Goal: Task Accomplishment & Management: Manage account settings

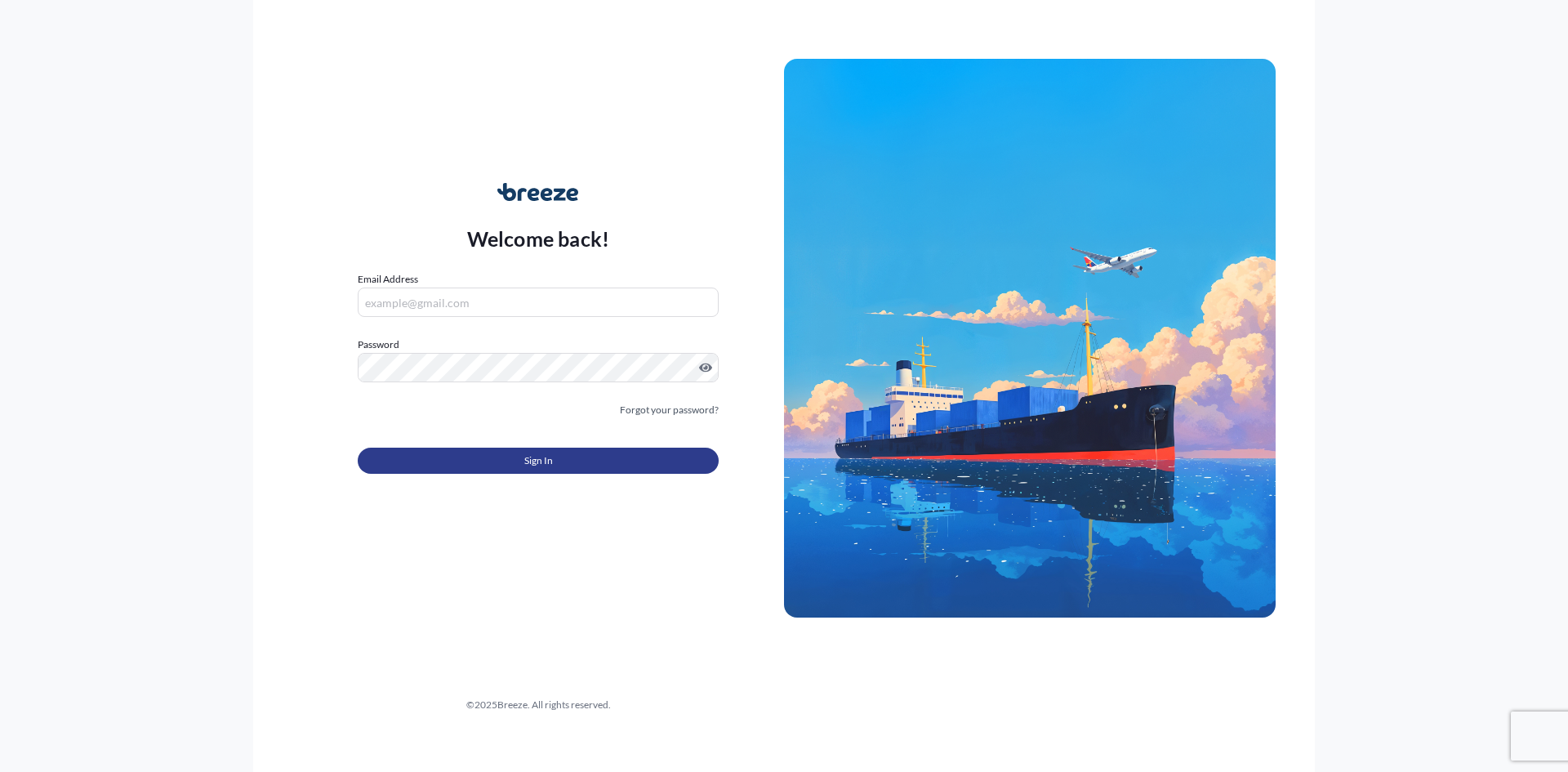
type input "[EMAIL_ADDRESS][DOMAIN_NAME]"
click at [607, 460] on button "Sign In" at bounding box center [538, 461] width 361 height 26
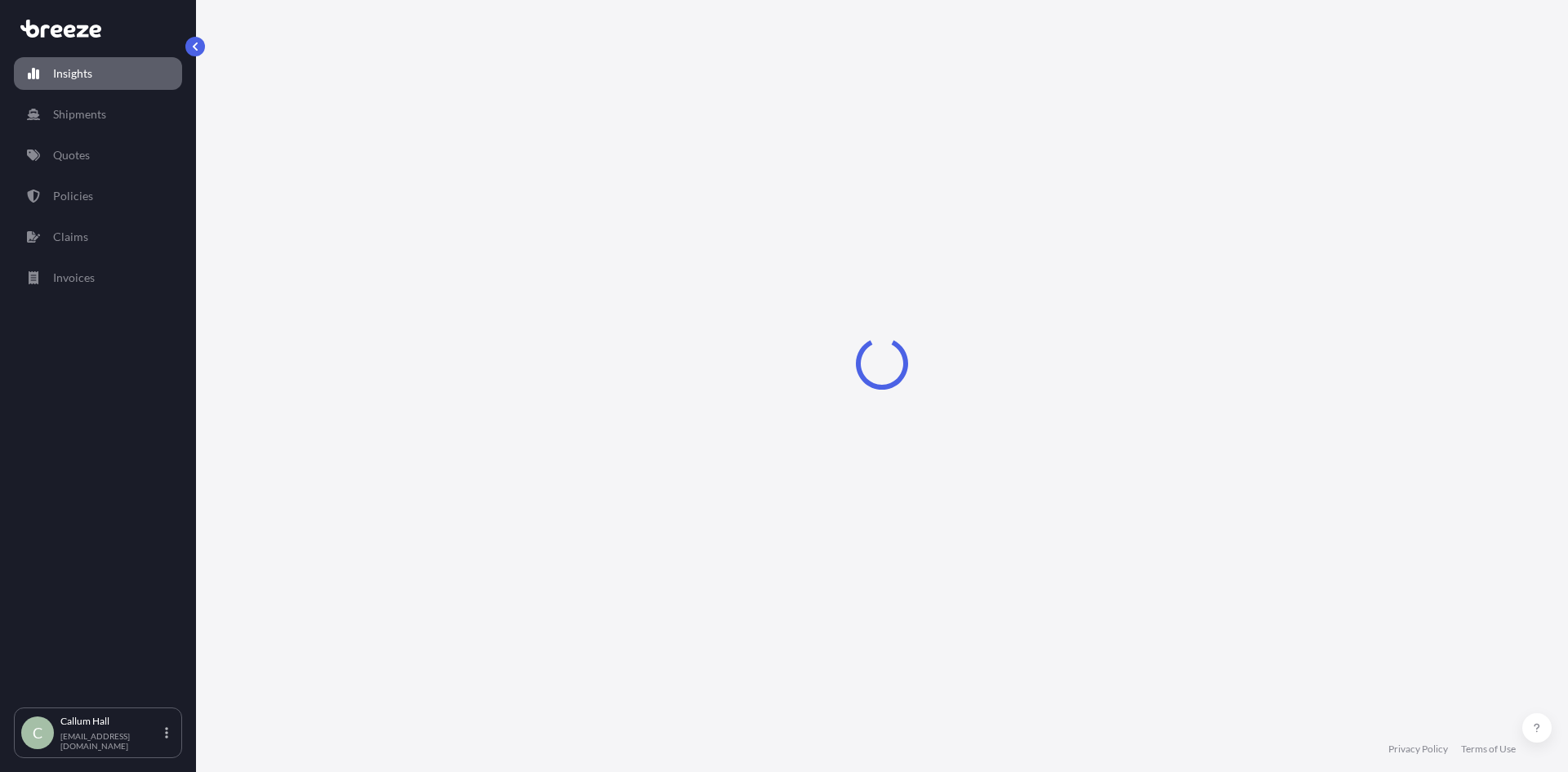
select select "2025"
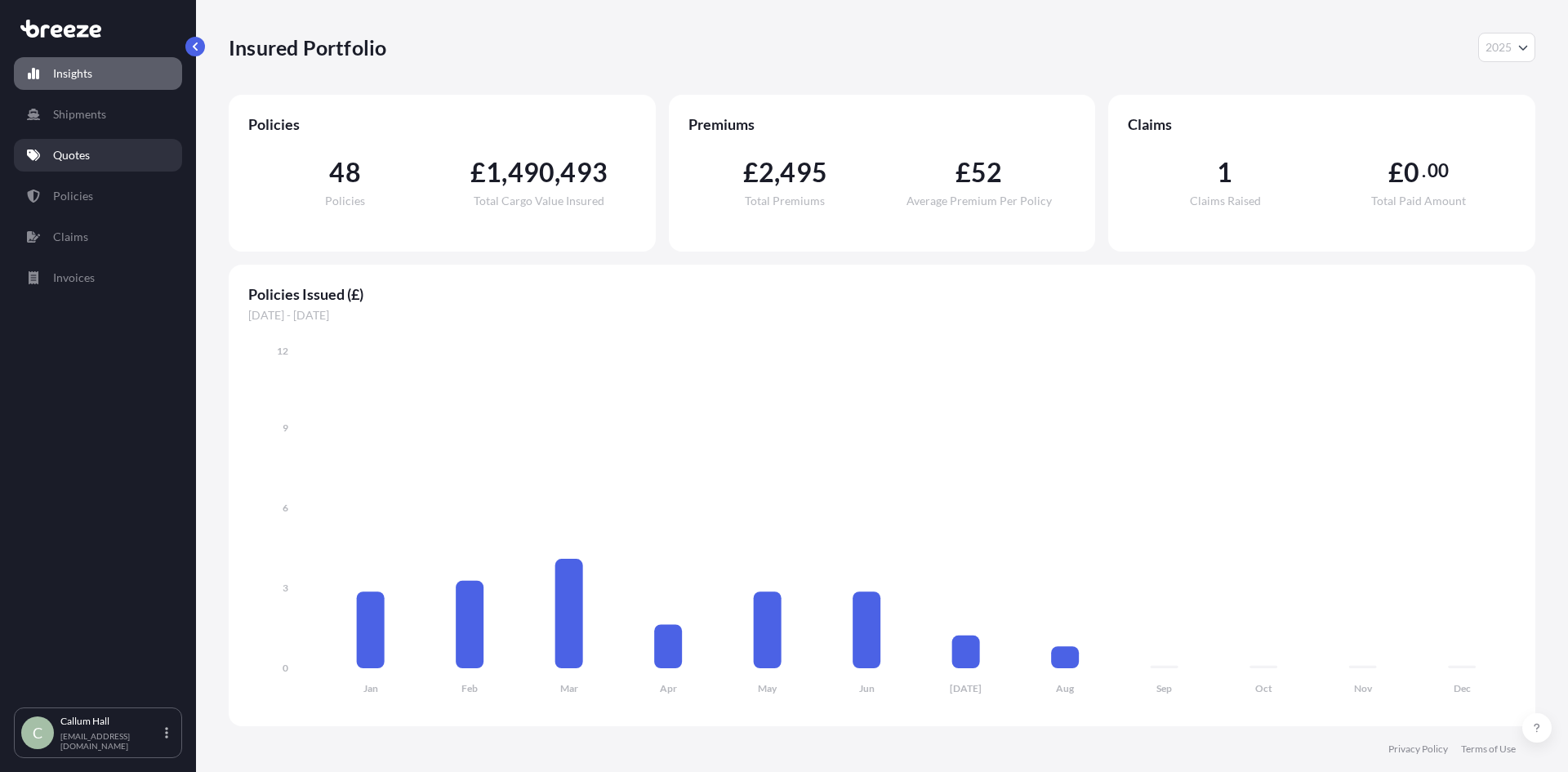
click at [98, 158] on link "Quotes" at bounding box center [98, 155] width 168 height 33
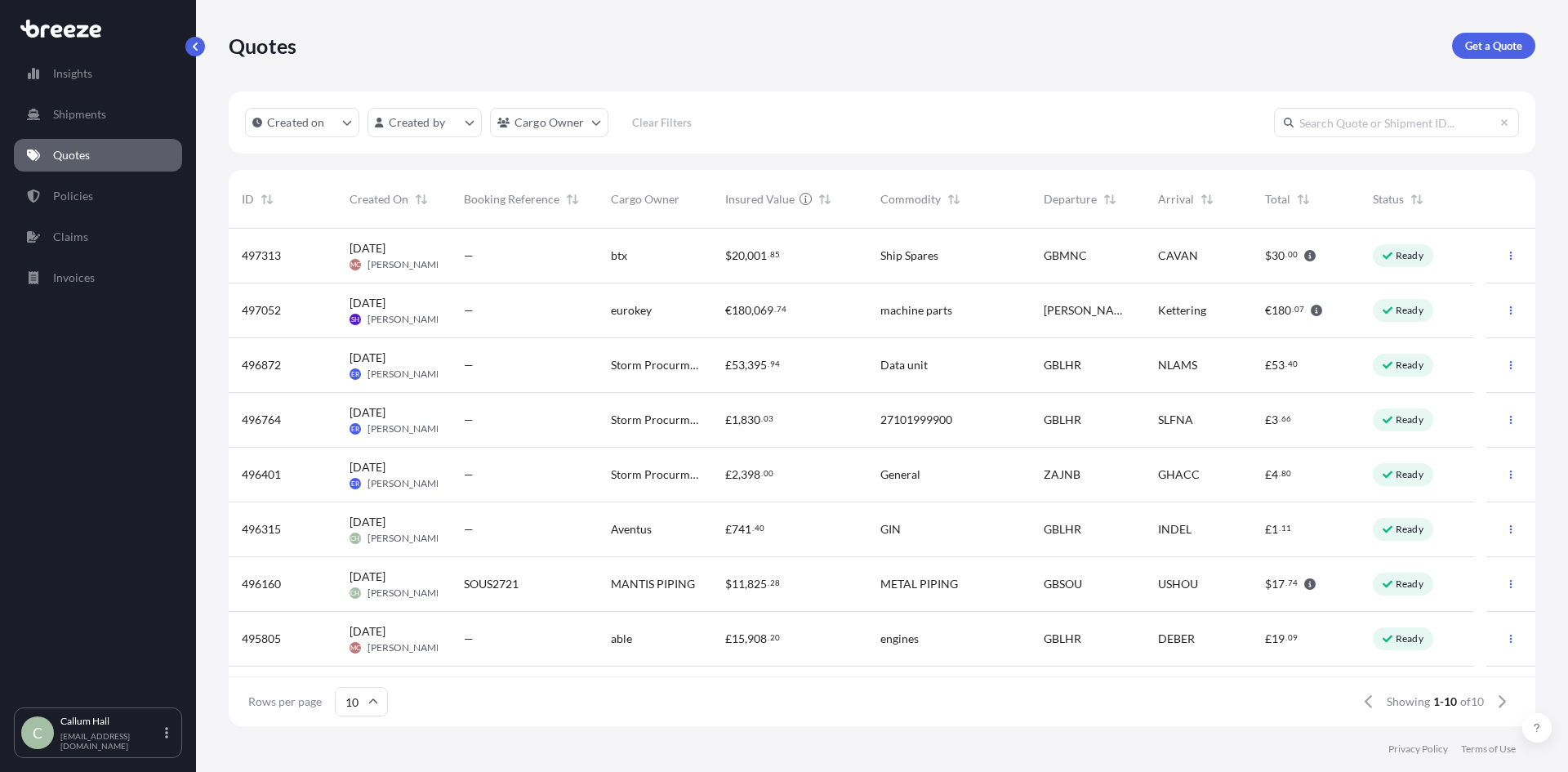
scroll to position [494, 1295]
click at [929, 585] on span "METAL PIPING" at bounding box center [919, 584] width 78 height 16
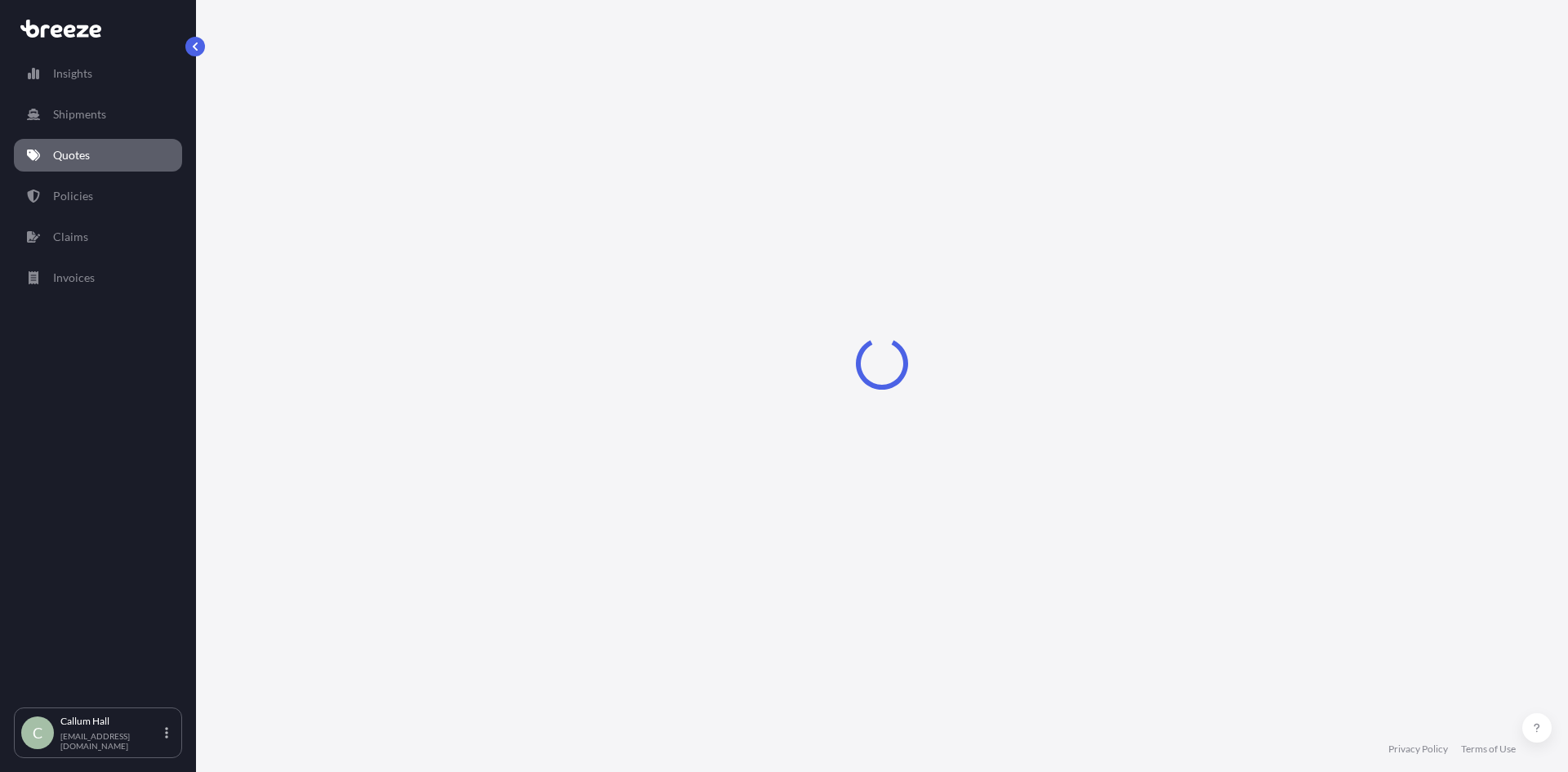
select select "Road"
select select "Sea"
select select "Road"
select select "1"
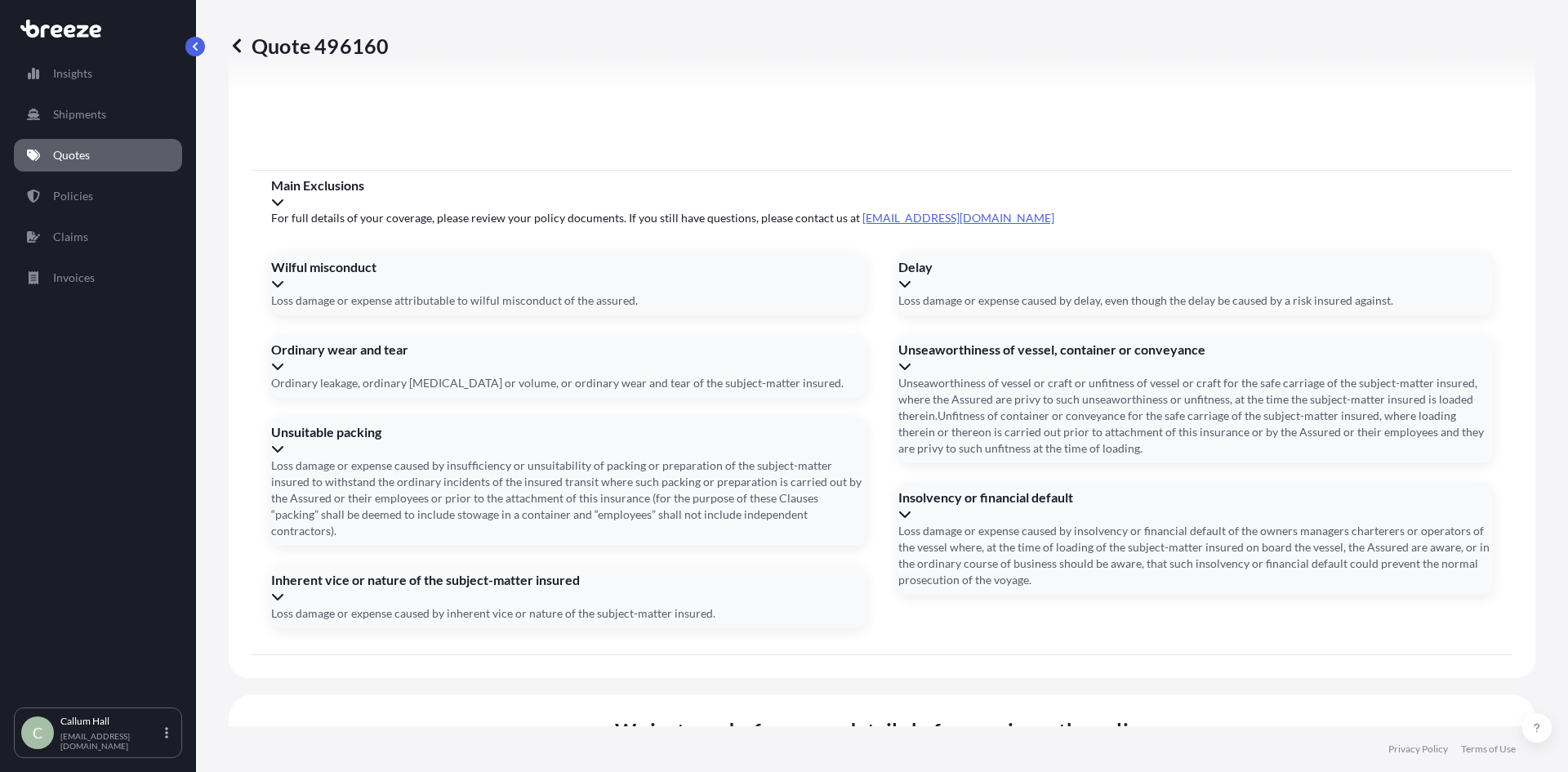
scroll to position [2147, 0]
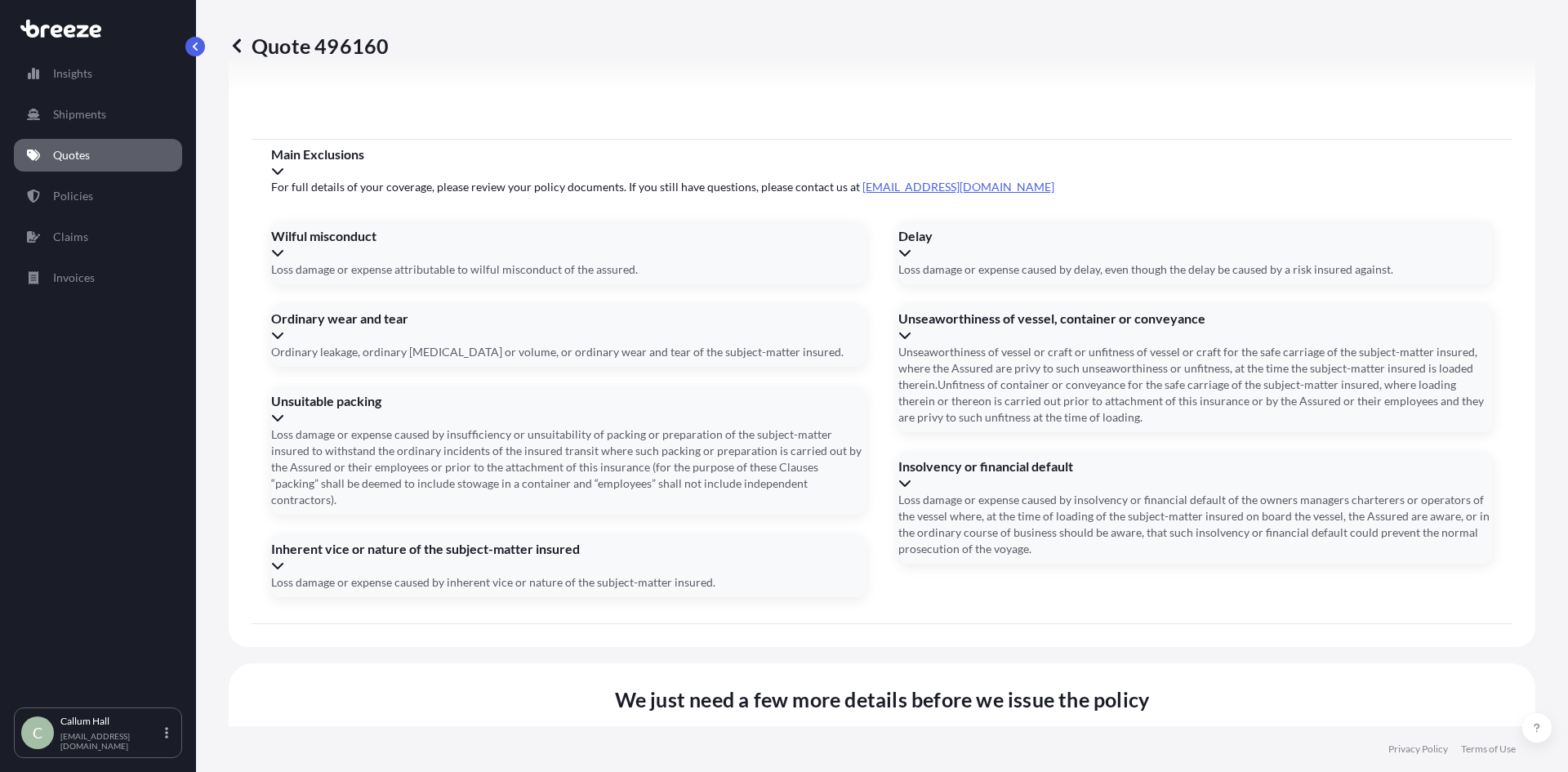
drag, startPoint x: 727, startPoint y: 390, endPoint x: 796, endPoint y: 399, distance: 69.6
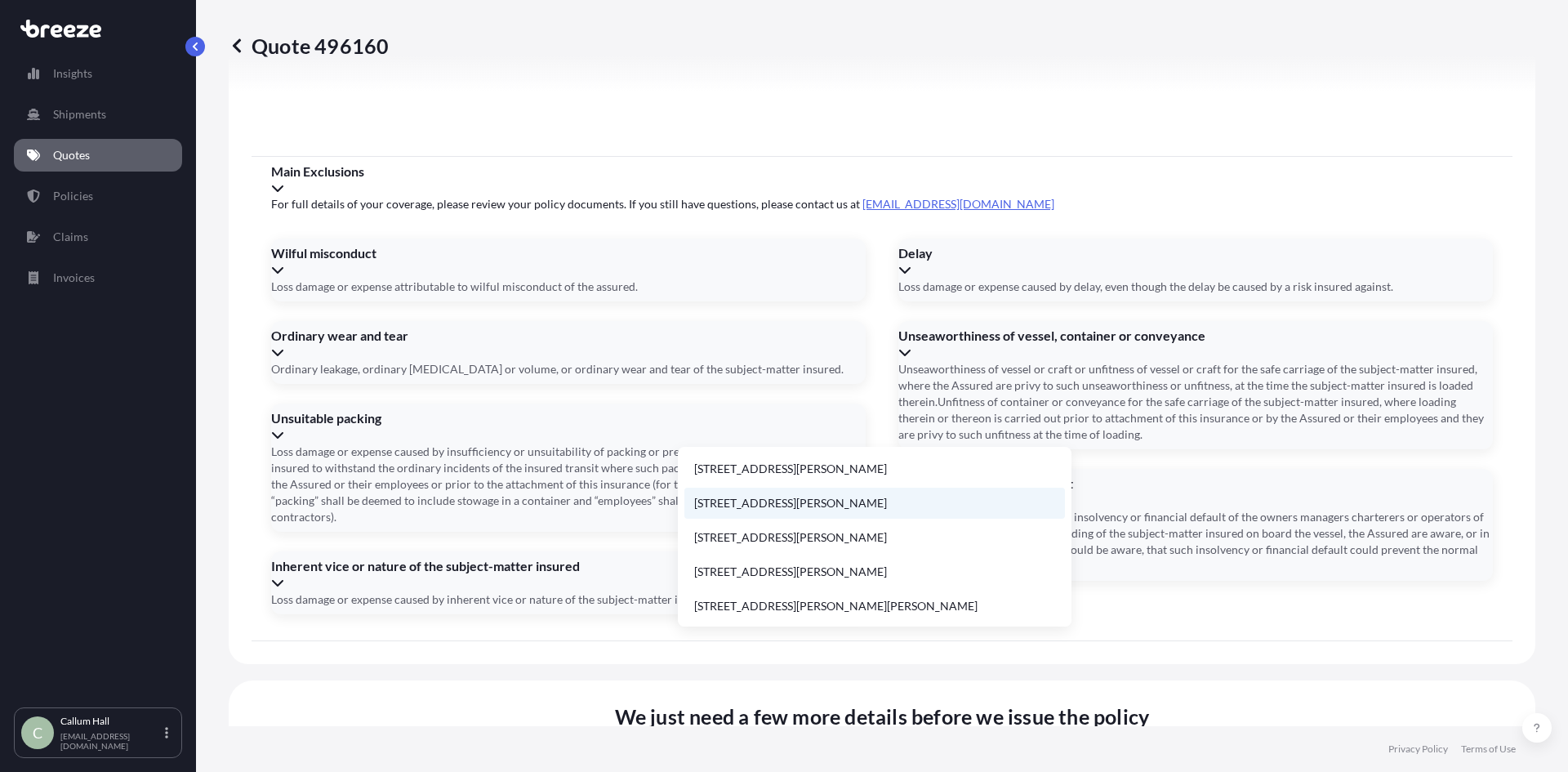
click at [860, 496] on li "[STREET_ADDRESS][PERSON_NAME]" at bounding box center [874, 504] width 381 height 31
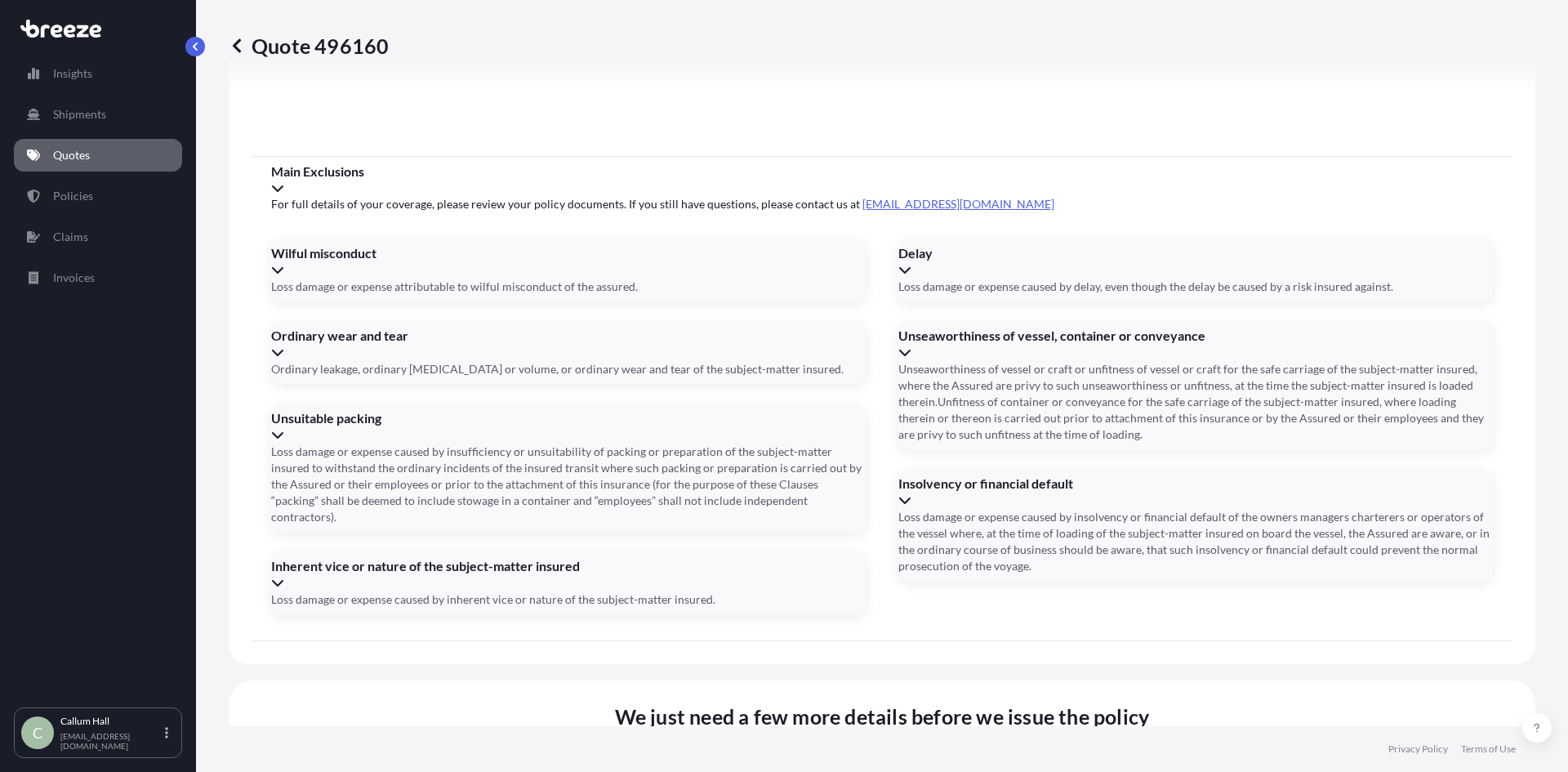
type input "[STREET_ADDRESS][PERSON_NAME]"
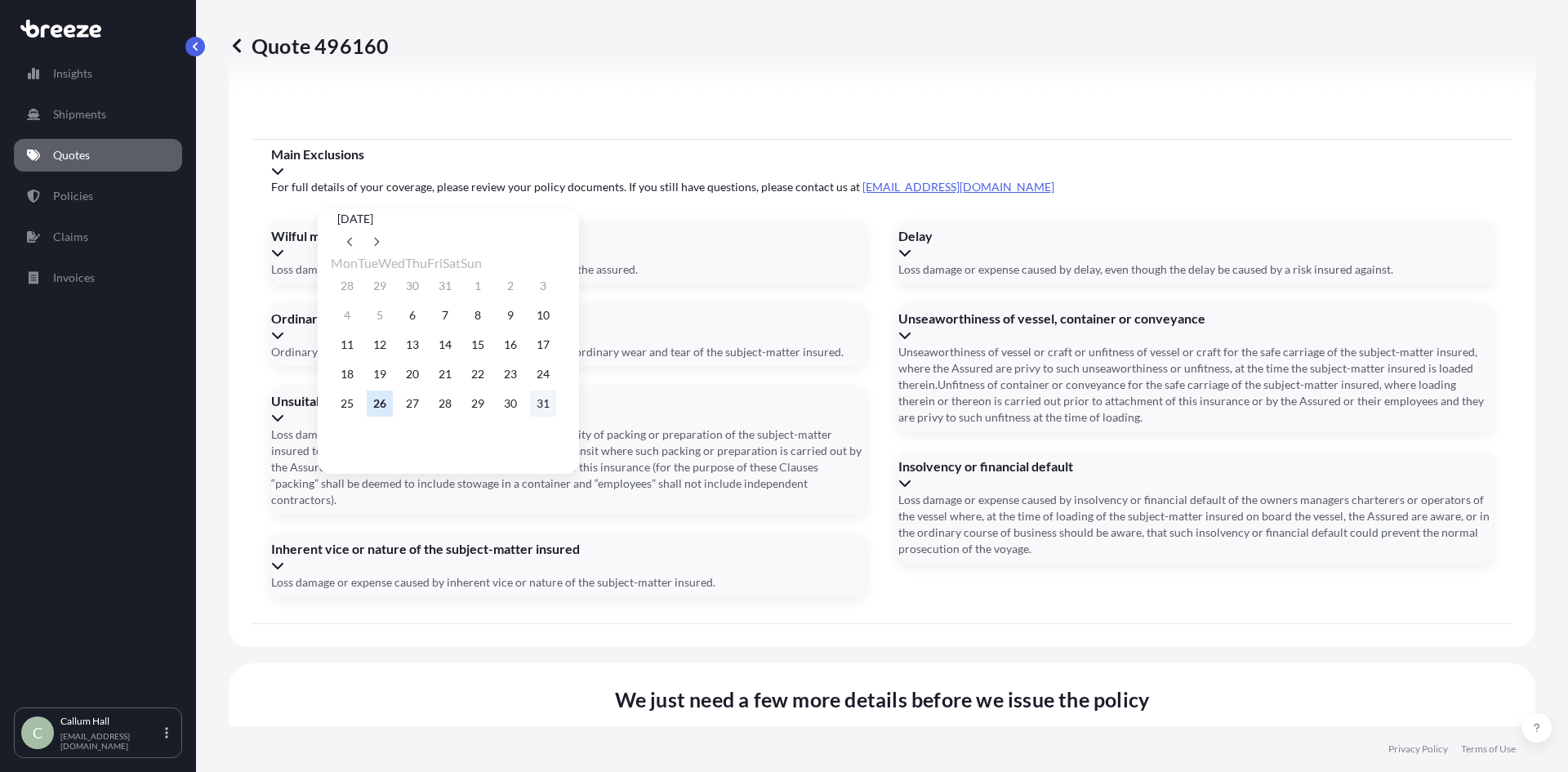
click at [556, 415] on button "31" at bounding box center [543, 403] width 26 height 26
type input "[DATE]"
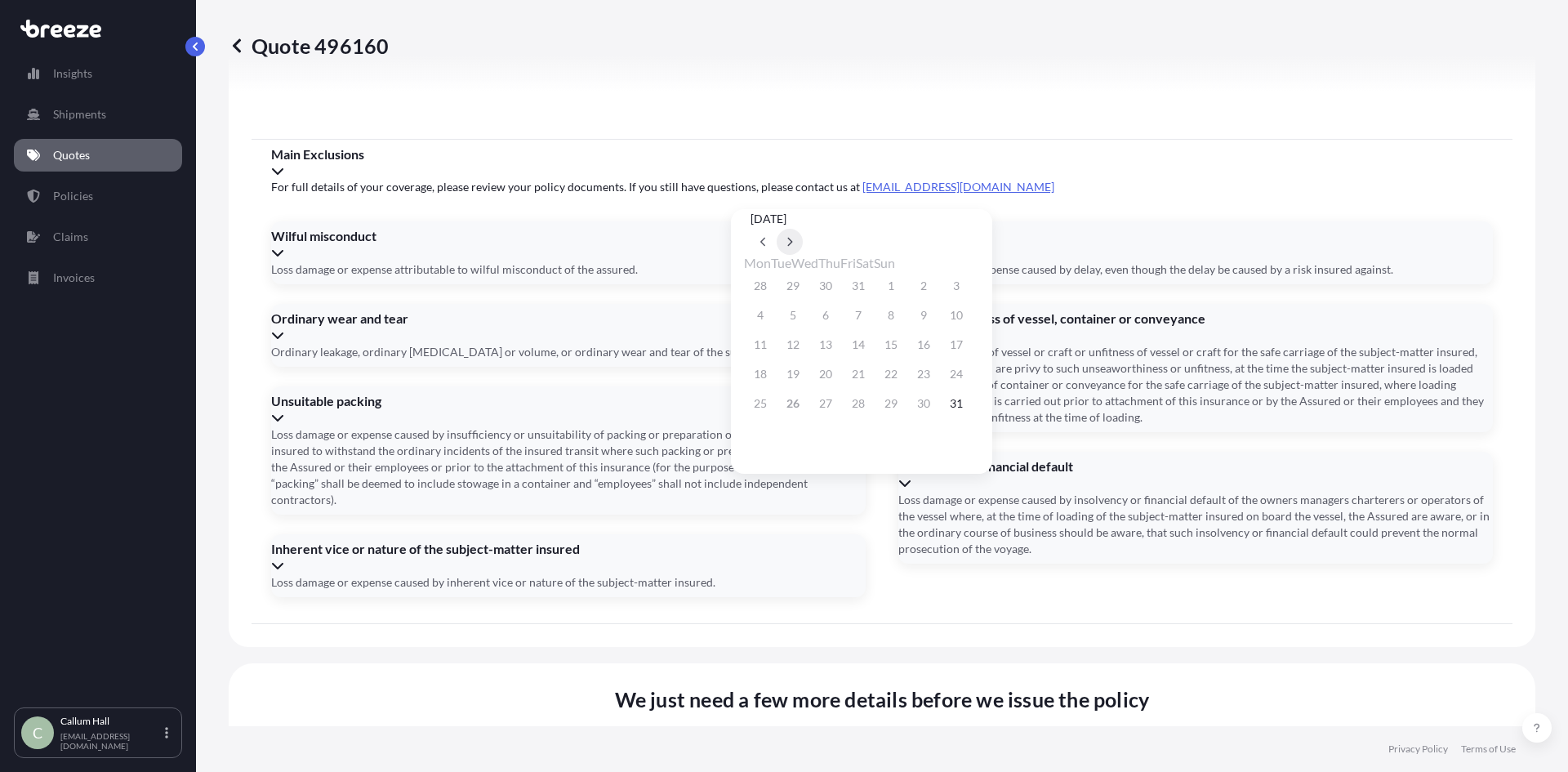
click at [803, 229] on button at bounding box center [790, 242] width 26 height 26
click at [970, 347] on button "21" at bounding box center [956, 345] width 26 height 26
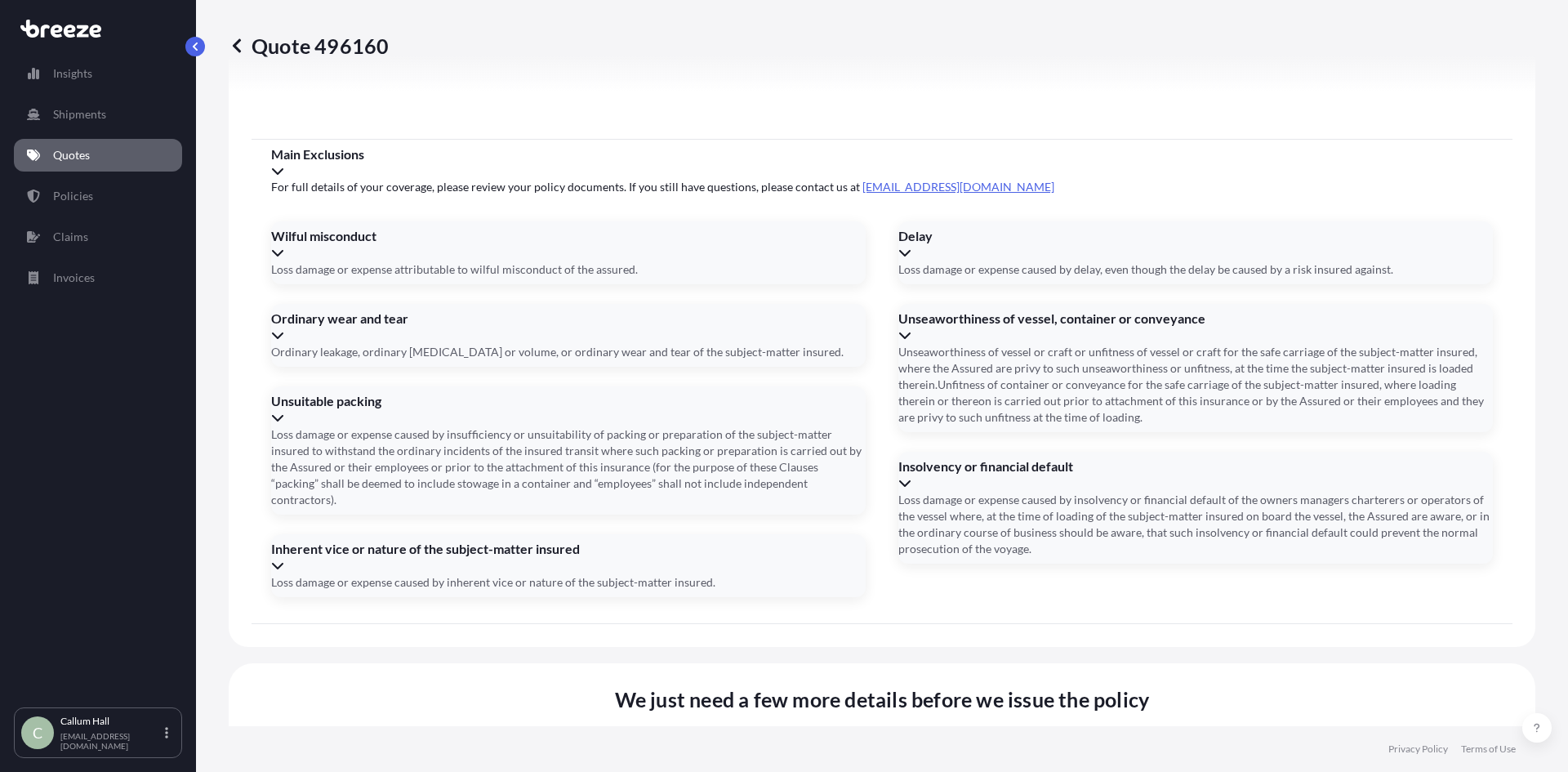
type input "[DATE]"
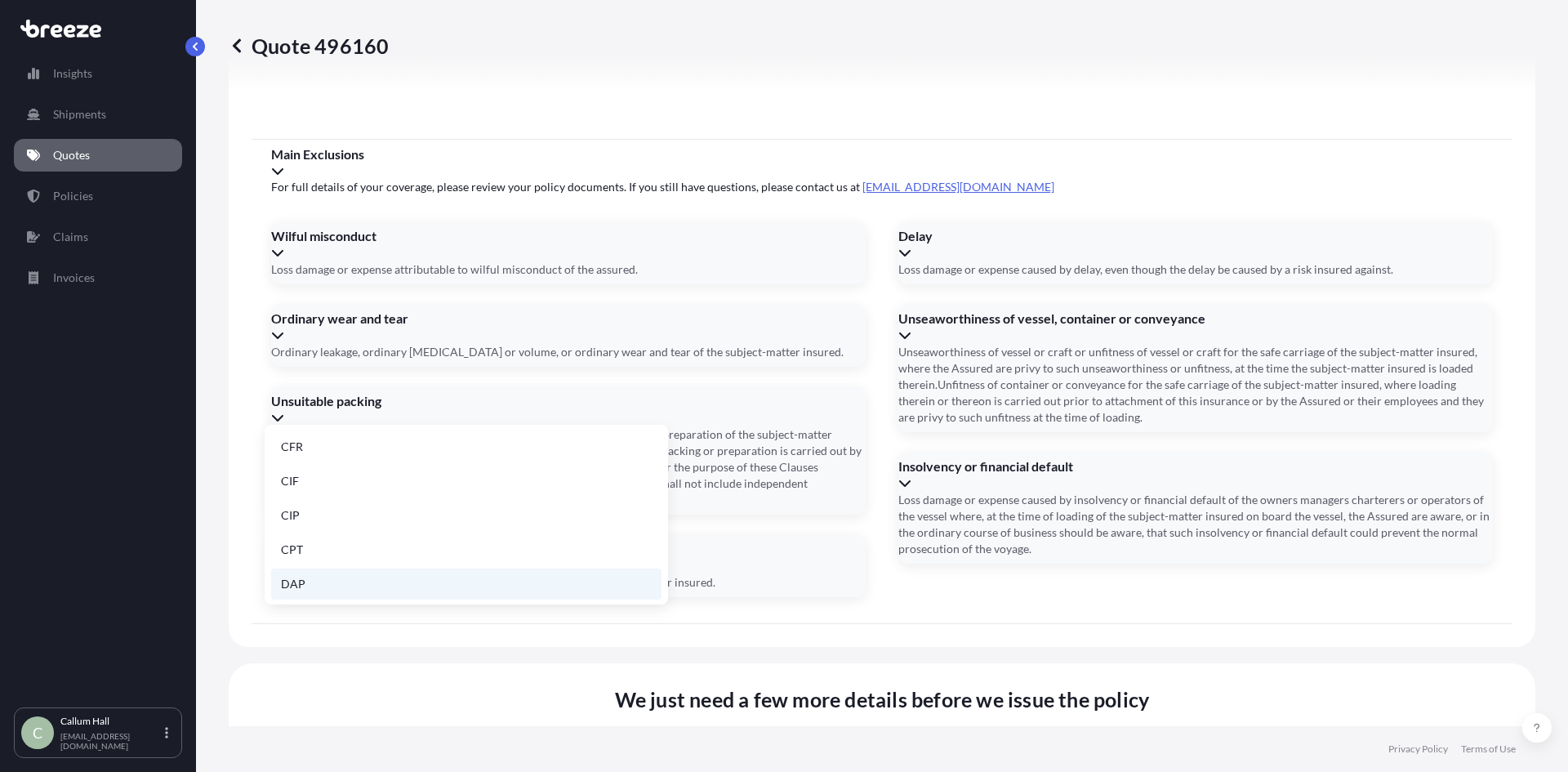
click at [384, 584] on li "DAP" at bounding box center [466, 584] width 390 height 31
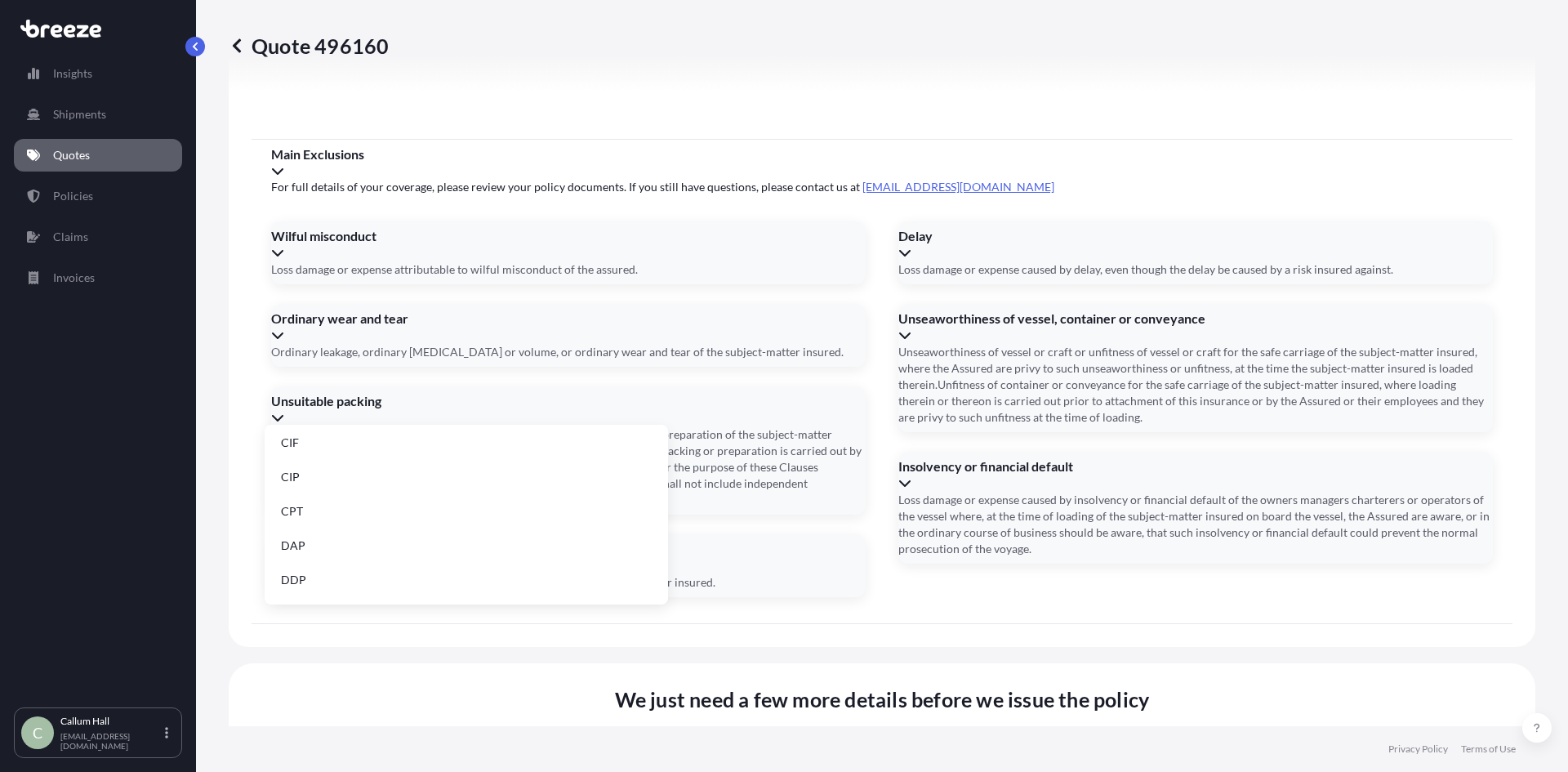
scroll to position [65, 0]
click at [556, 562] on li "DDP" at bounding box center [466, 553] width 390 height 31
type input "DDP"
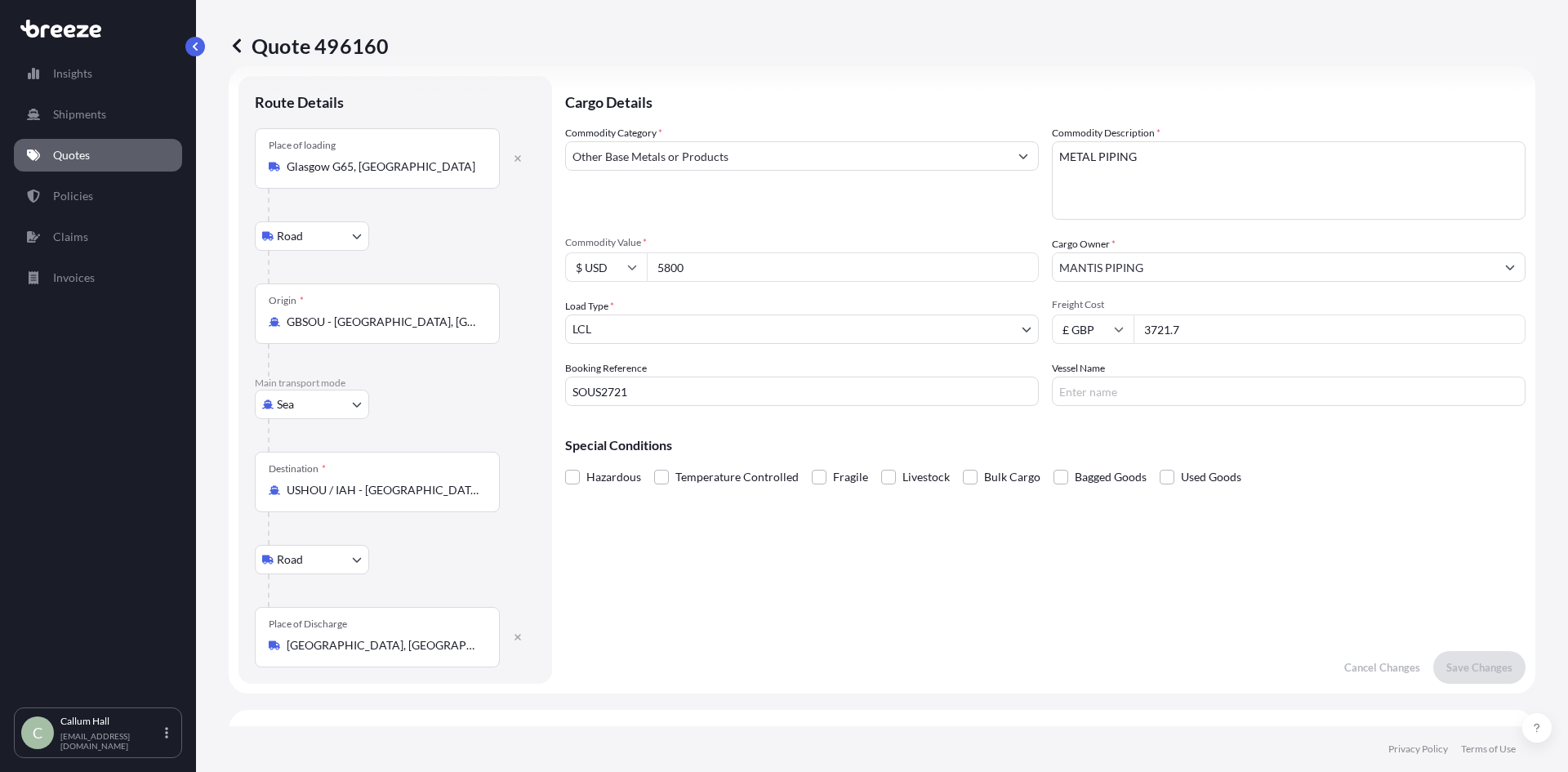
scroll to position [0, 0]
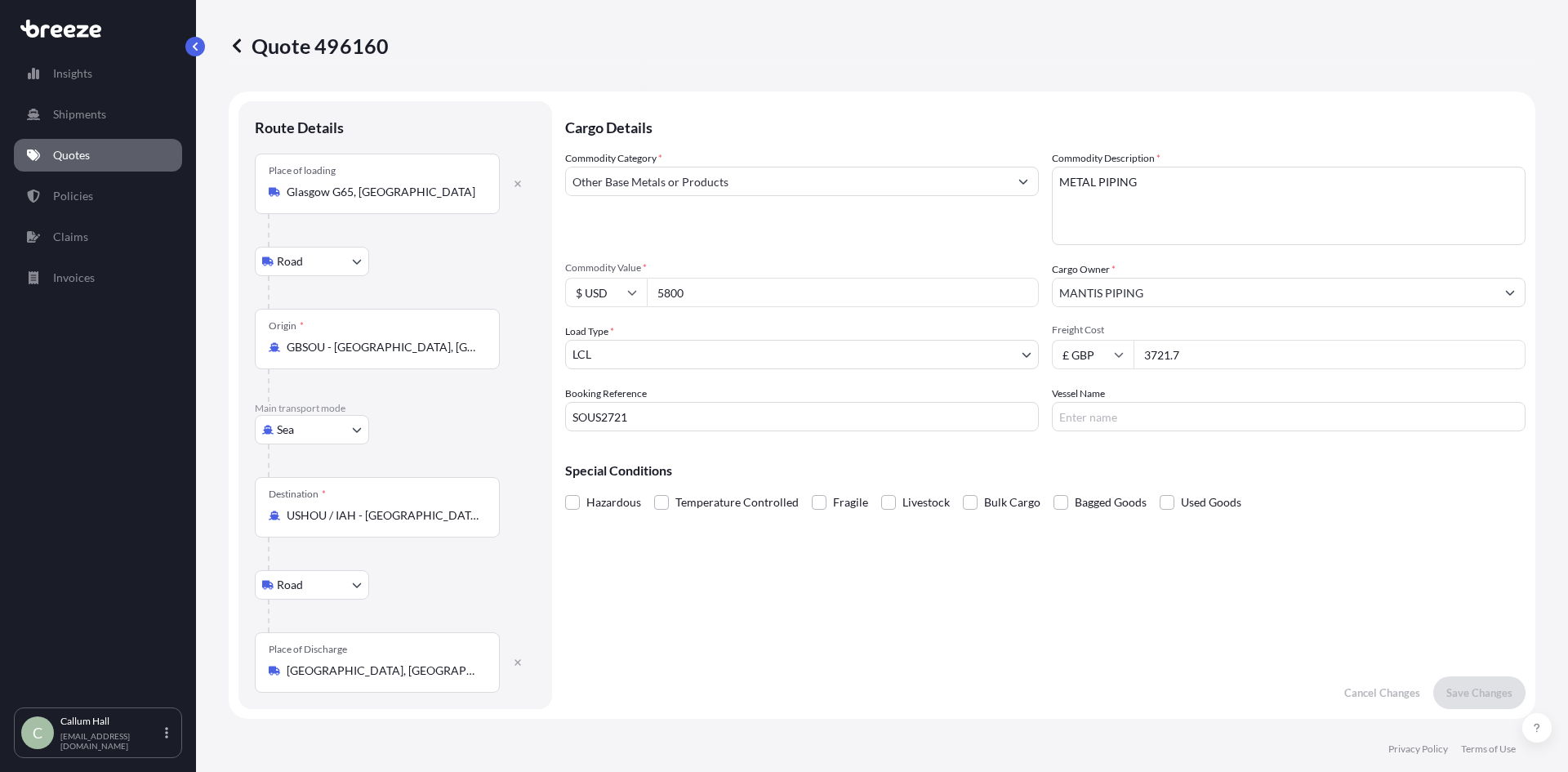
click at [738, 418] on input "SOUS2721" at bounding box center [802, 417] width 474 height 29
click at [624, 430] on input "SOUS2721" at bounding box center [802, 417] width 474 height 29
type input "UKEXJ81118"
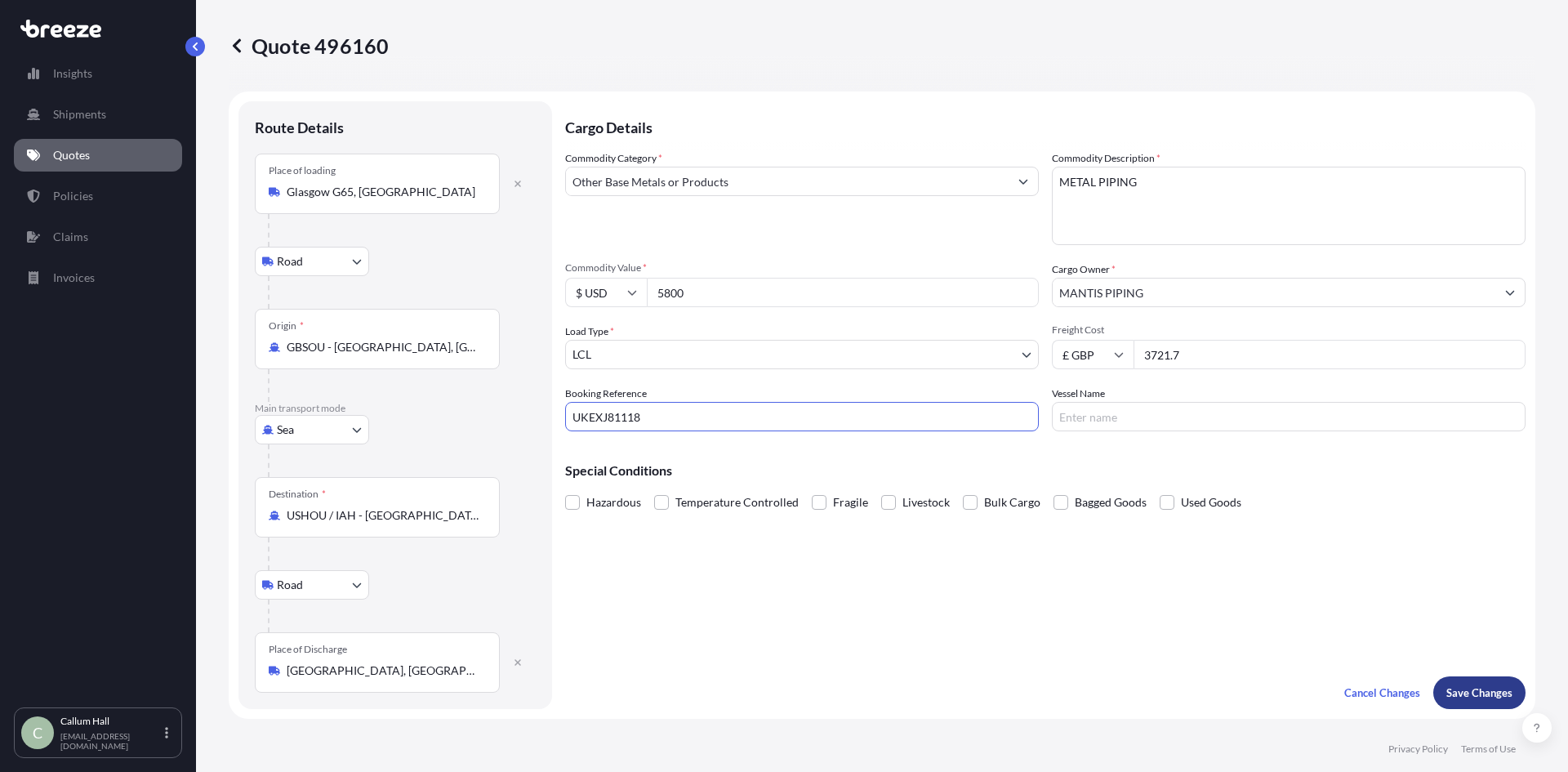
click at [1478, 685] on p "Save Changes" at bounding box center [1479, 692] width 66 height 16
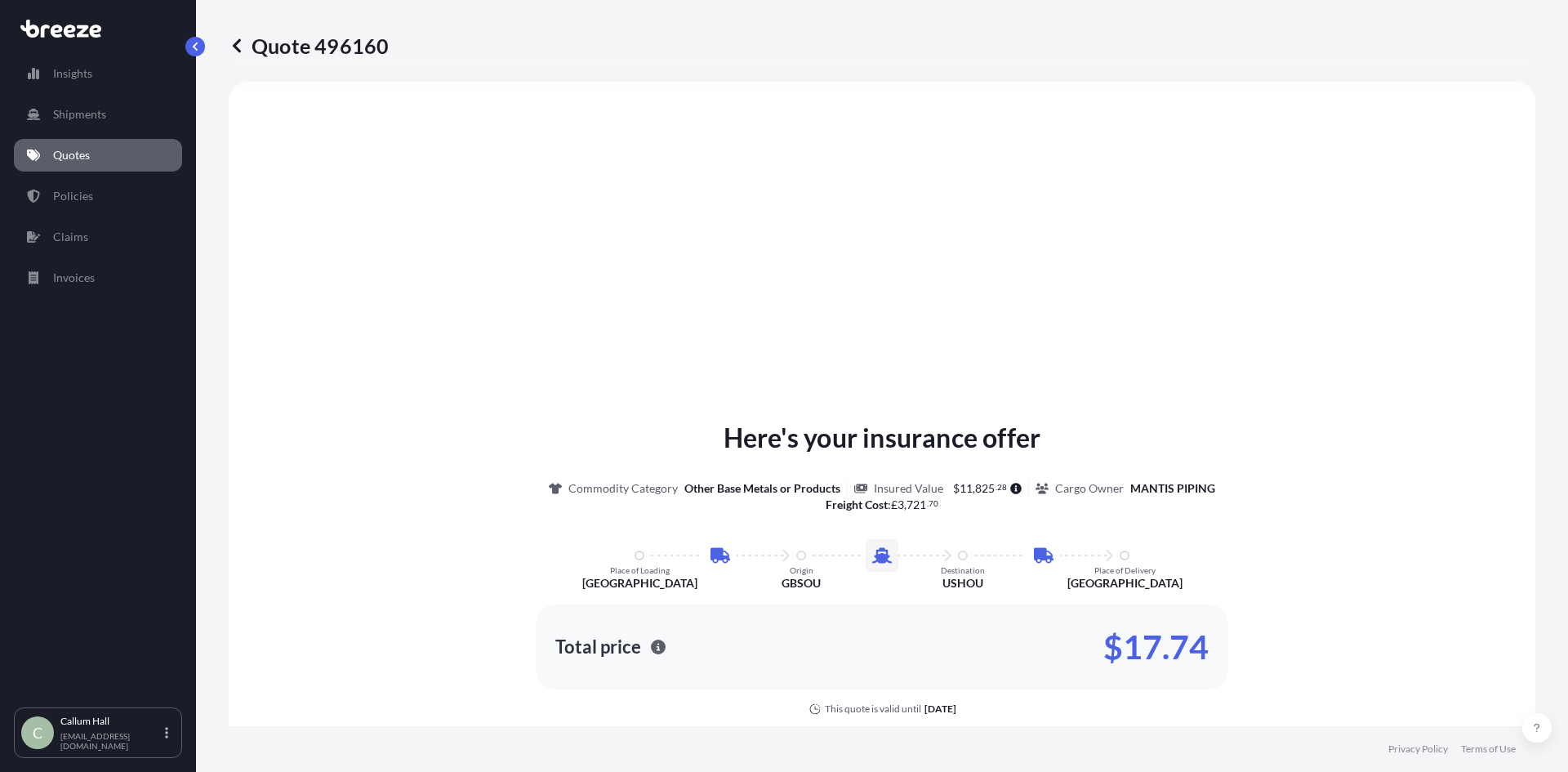
select select "Road"
select select "Sea"
select select "Road"
select select "1"
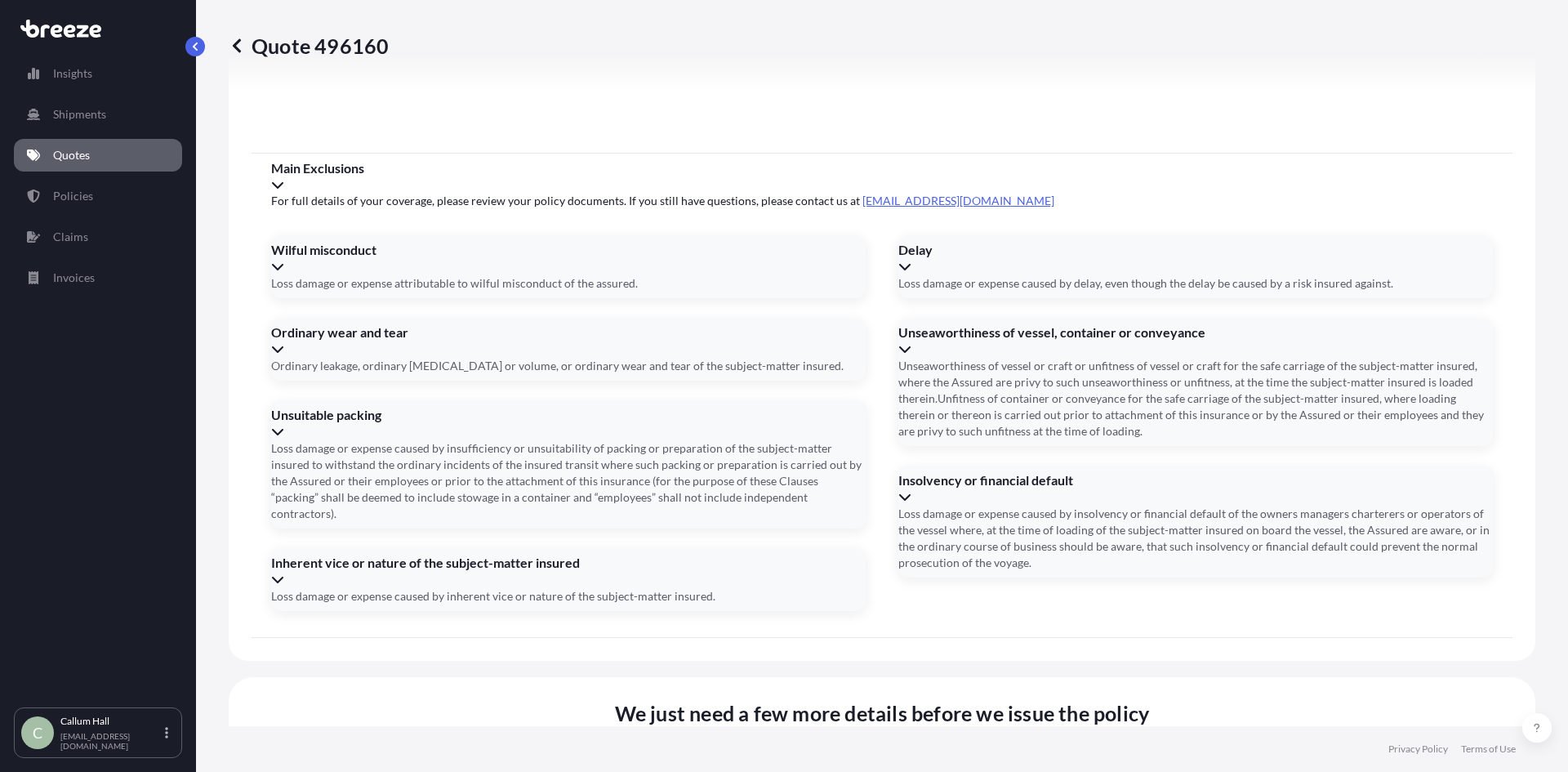
scroll to position [2147, 0]
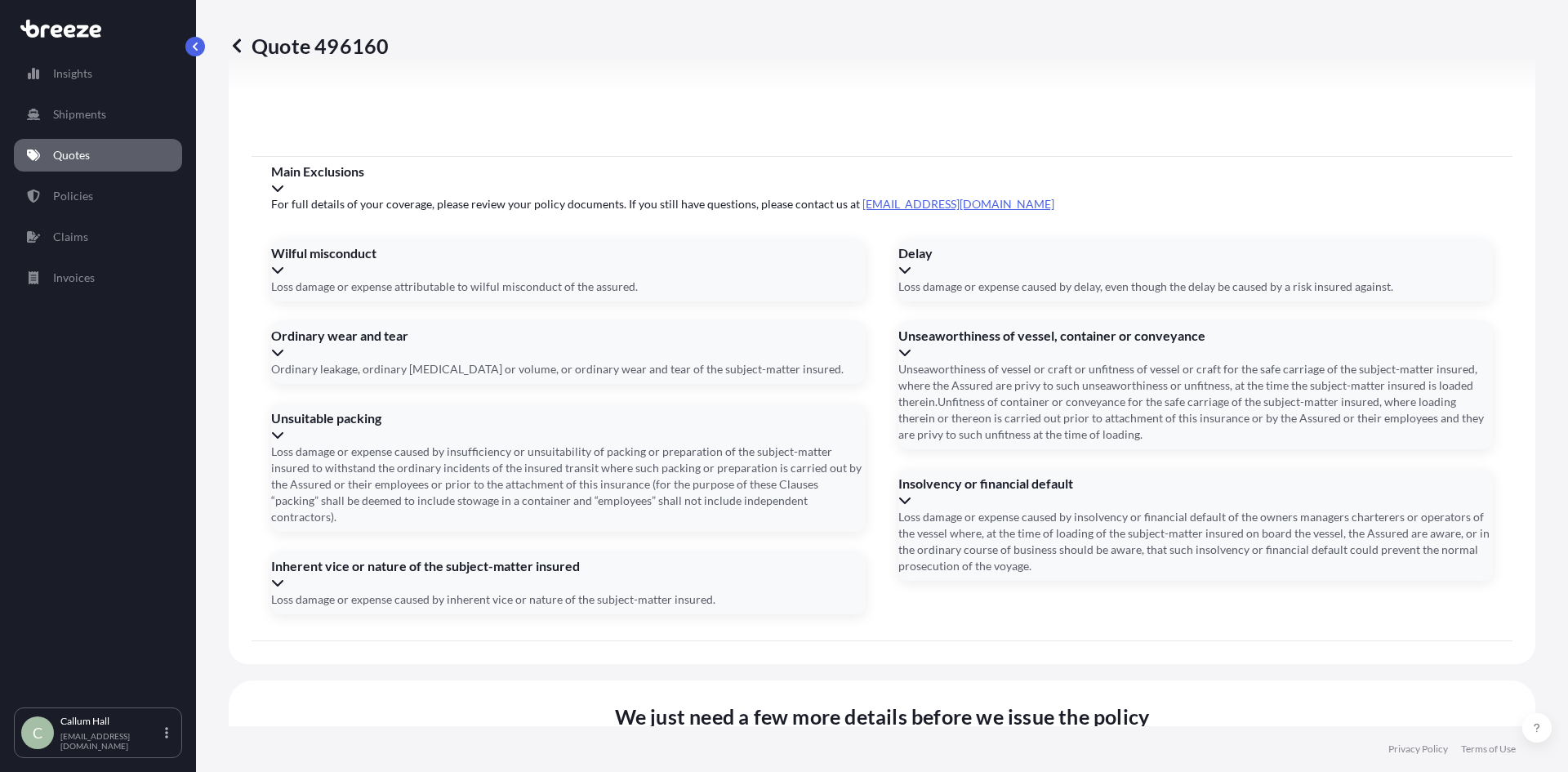
drag, startPoint x: 711, startPoint y: 409, endPoint x: 792, endPoint y: 411, distance: 81.0
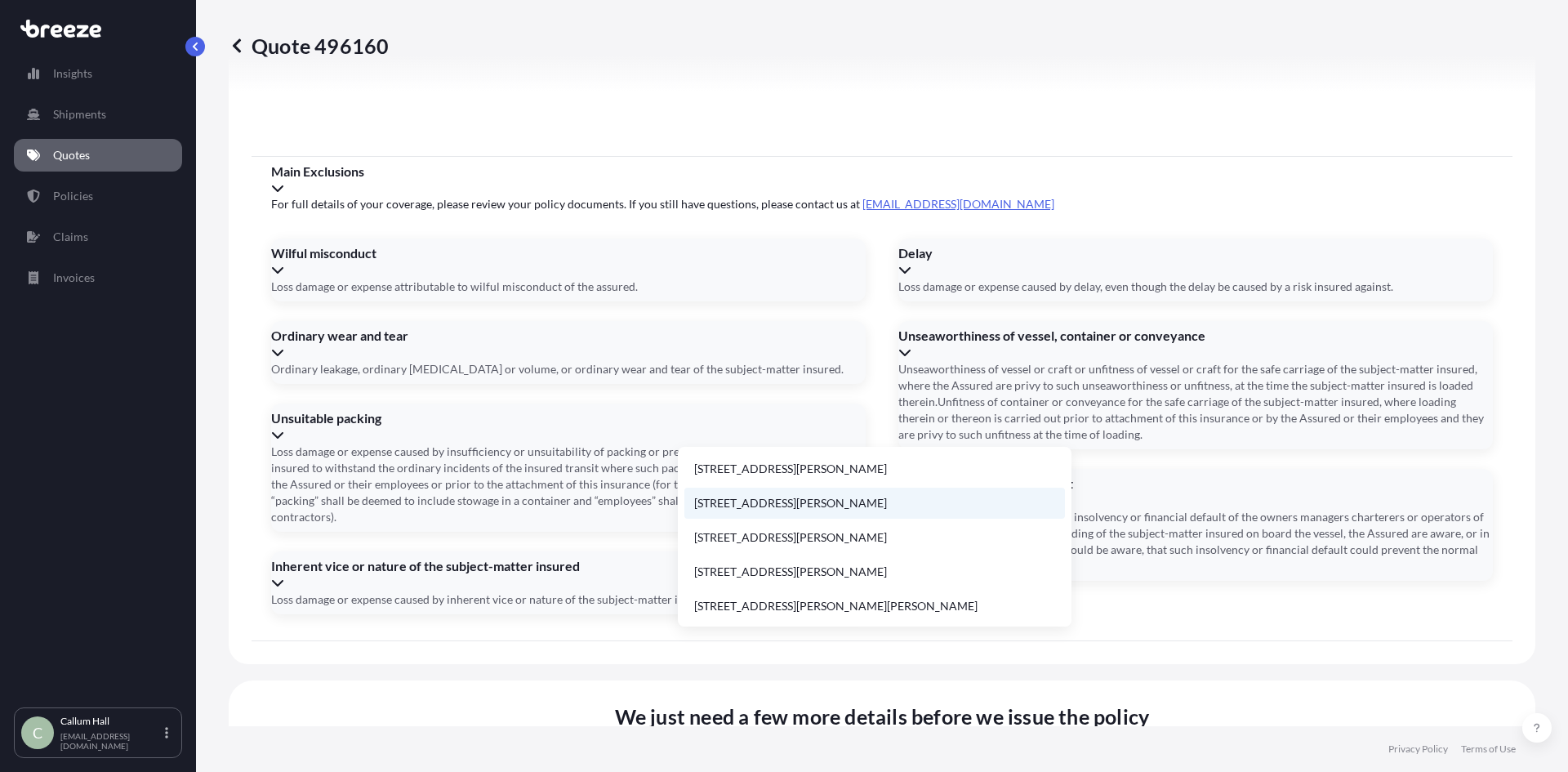
click at [863, 507] on li "[STREET_ADDRESS][PERSON_NAME]" at bounding box center [874, 504] width 381 height 31
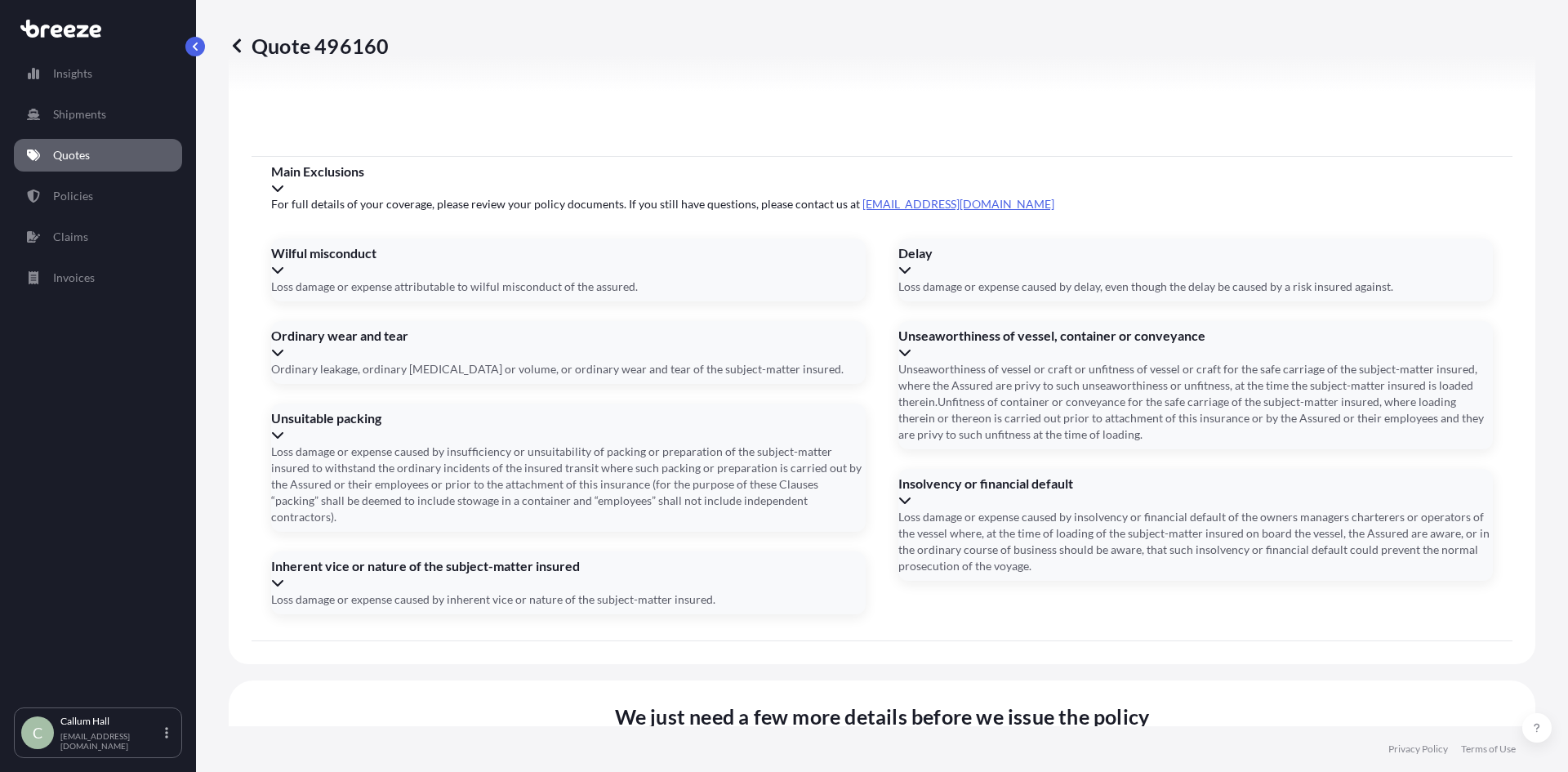
type input "[STREET_ADDRESS][PERSON_NAME]"
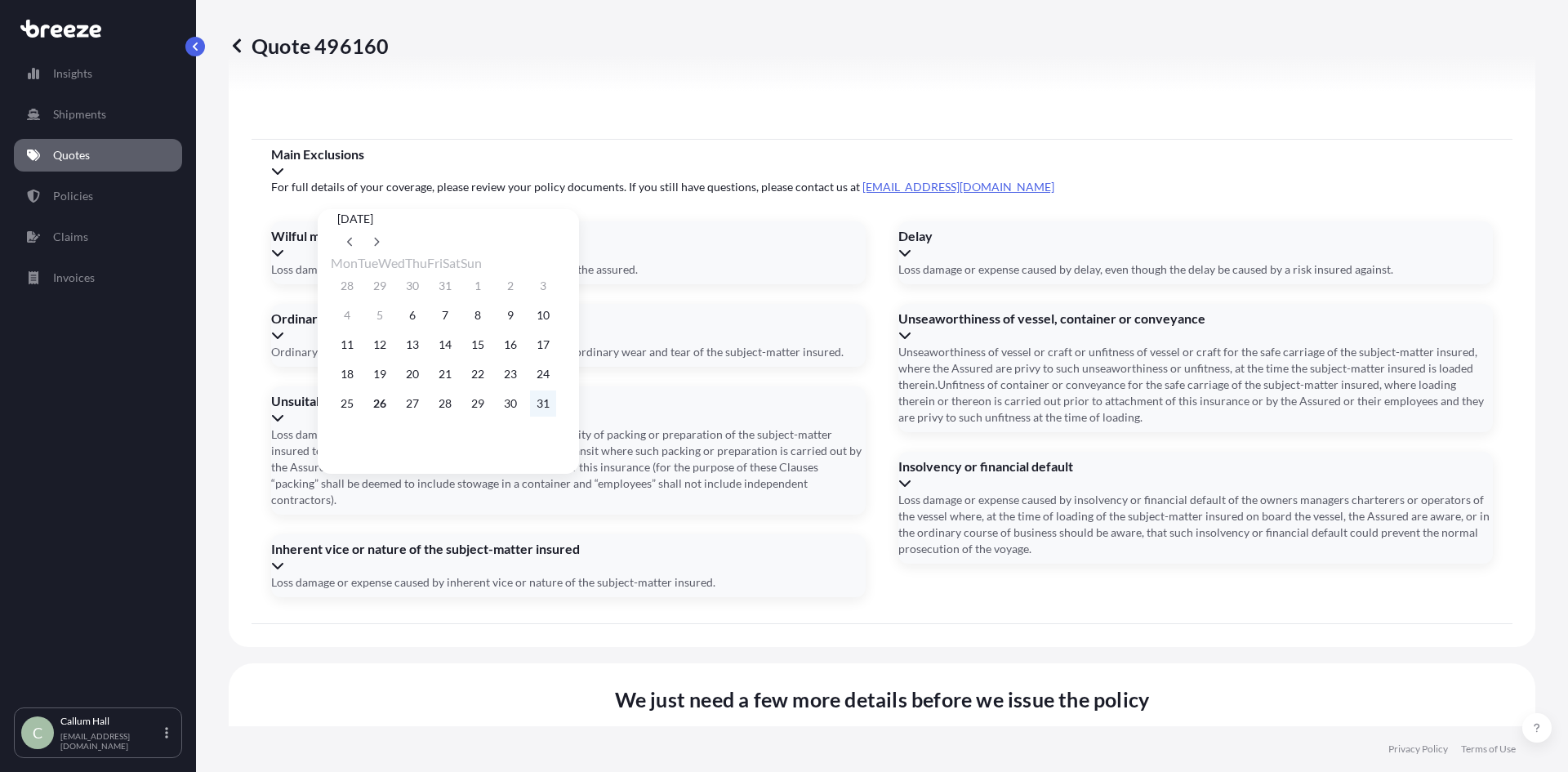
click at [556, 417] on button "31" at bounding box center [543, 403] width 26 height 26
type input "[DATE]"
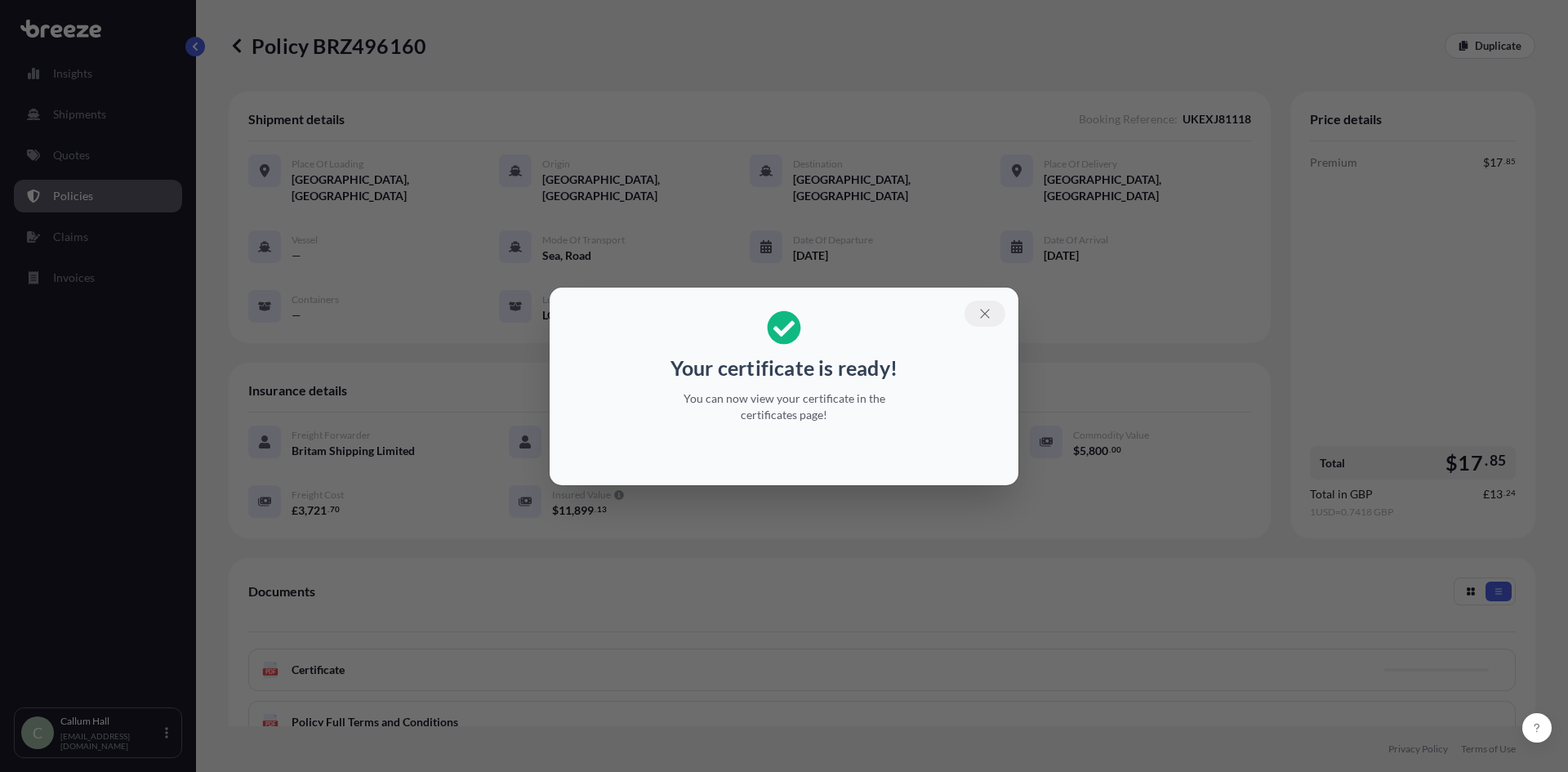
click at [985, 317] on icon "button" at bounding box center [984, 313] width 15 height 15
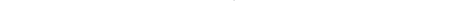
scroll to position [142, 0]
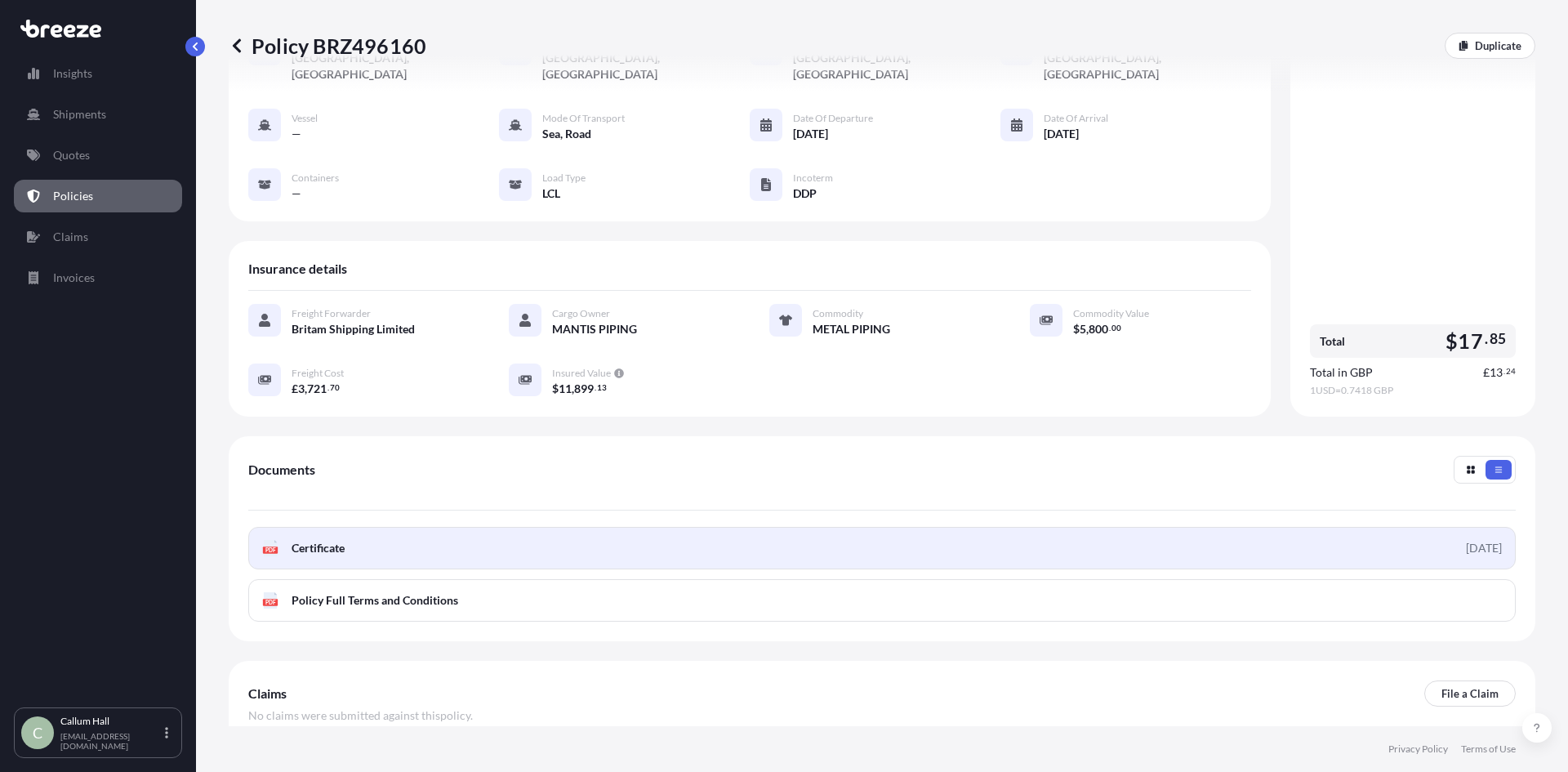
click at [1200, 529] on link "PDF Certificate [DATE]" at bounding box center [882, 549] width 1268 height 43
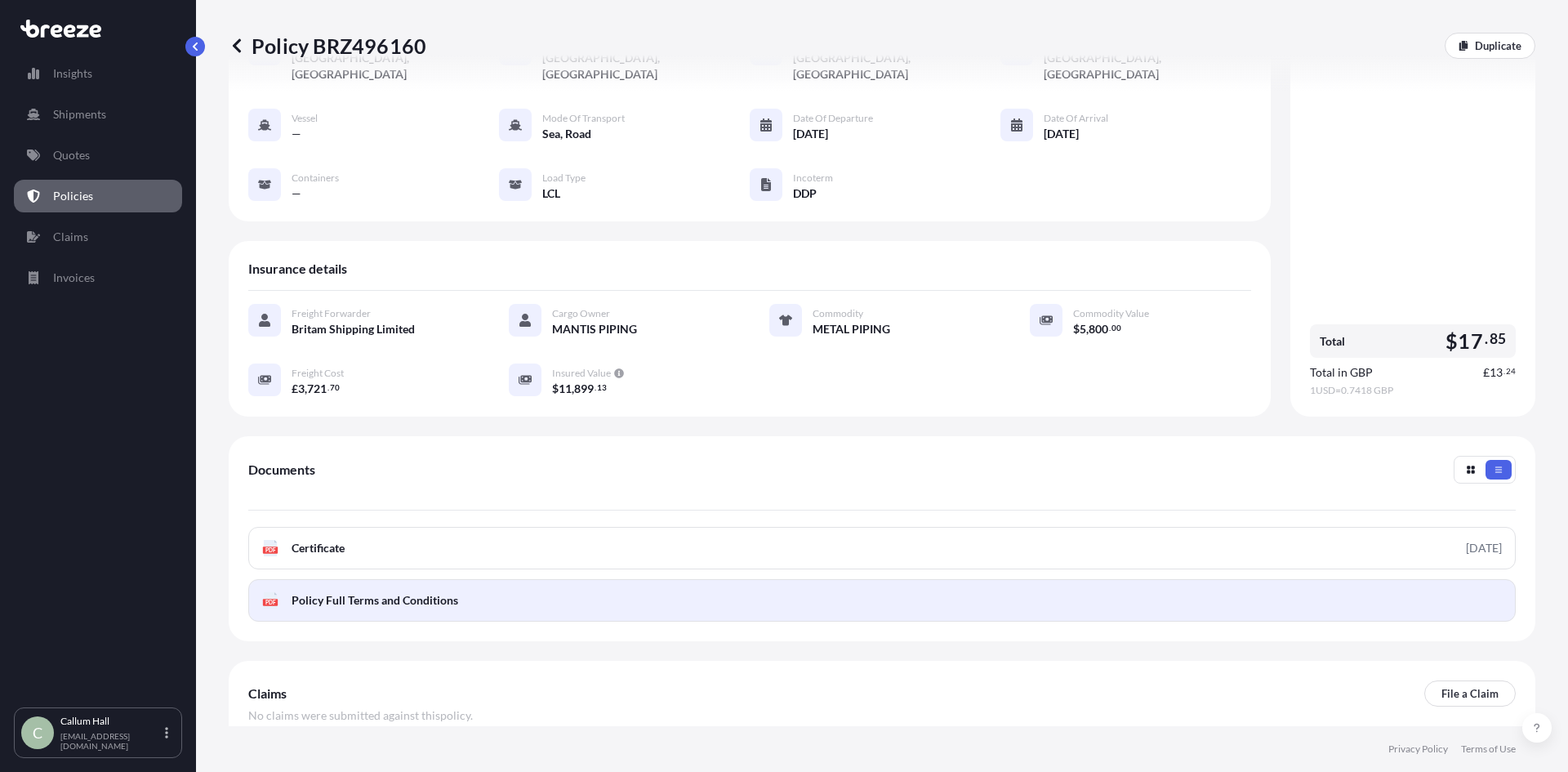
click at [934, 591] on link "PDF Policy Full Terms and Conditions" at bounding box center [882, 601] width 1268 height 43
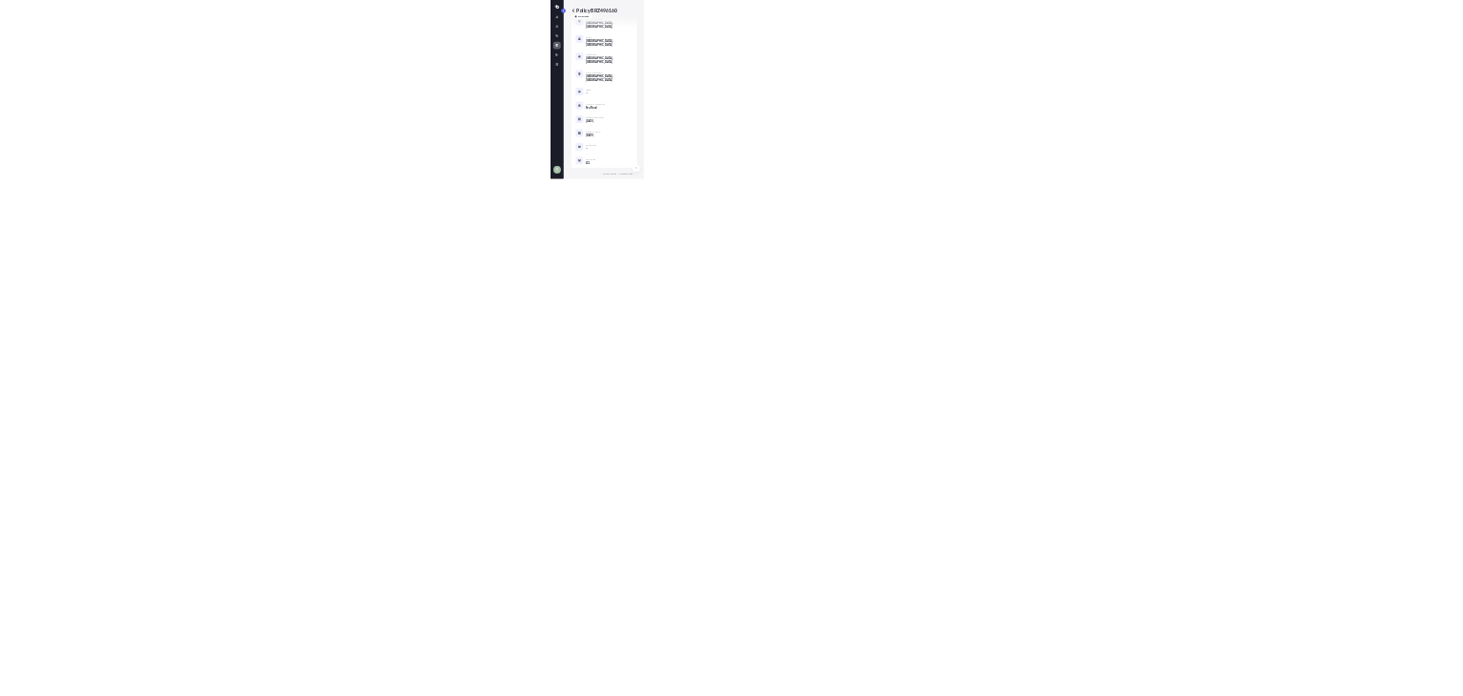
scroll to position [141, 0]
